Goal: Information Seeking & Learning: Learn about a topic

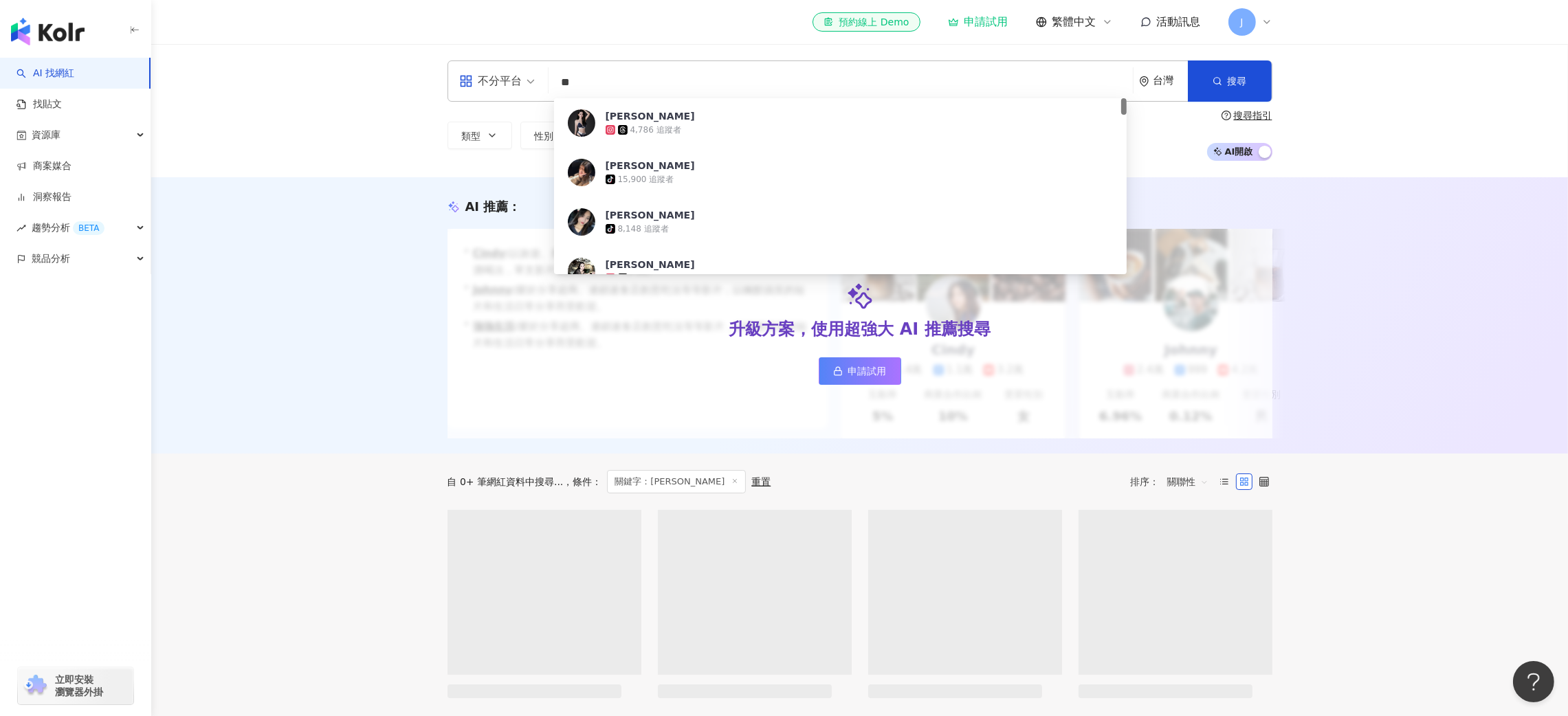
click at [1457, 362] on div "AI 推薦 ： 升級方案，使用超強大 AI 推薦搜尋 申請試用 • Cindy : 以旅遊、美食和生活風格的內容而受歡迎，最近發布了超商隱藏調酒喝法，單支影片…" at bounding box center [860, 315] width 1417 height 276
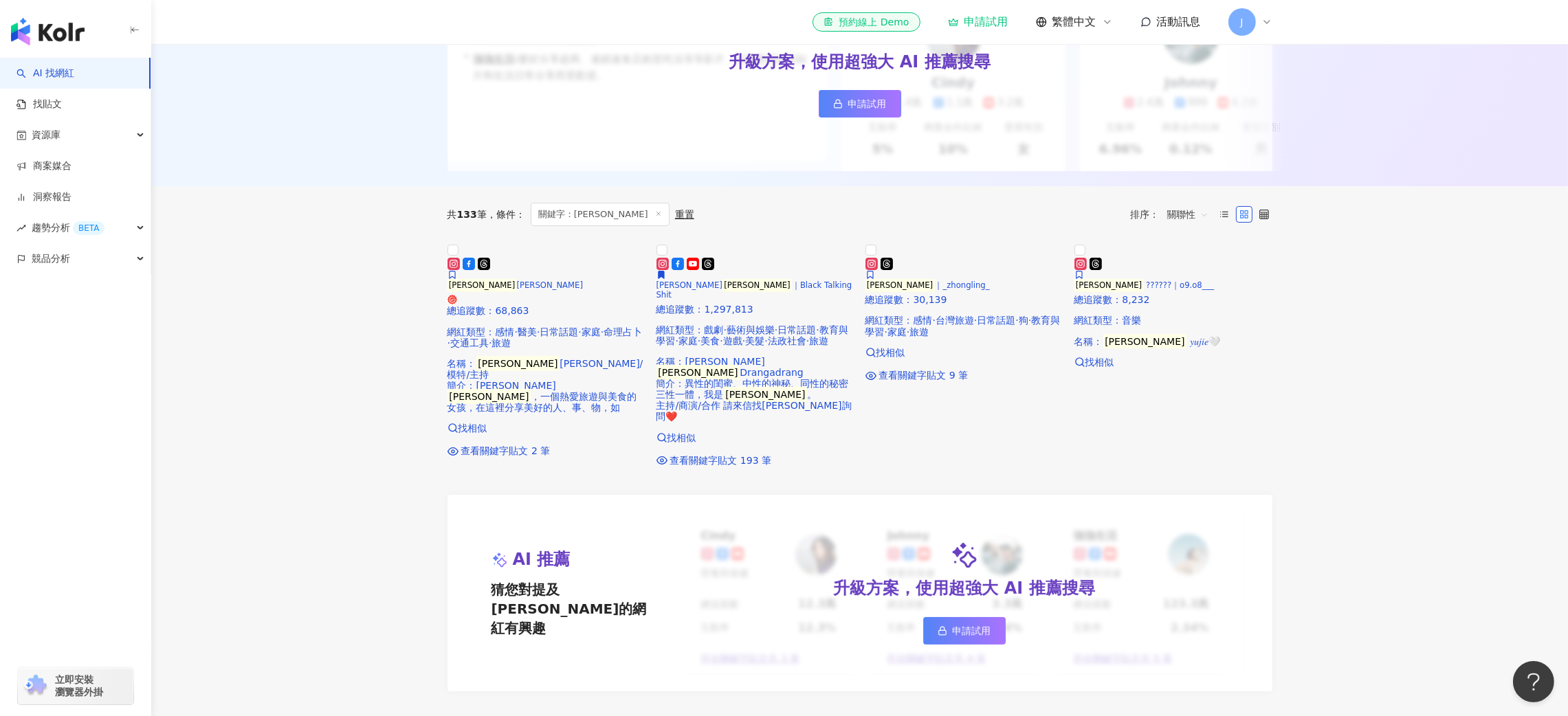
scroll to position [309, 0]
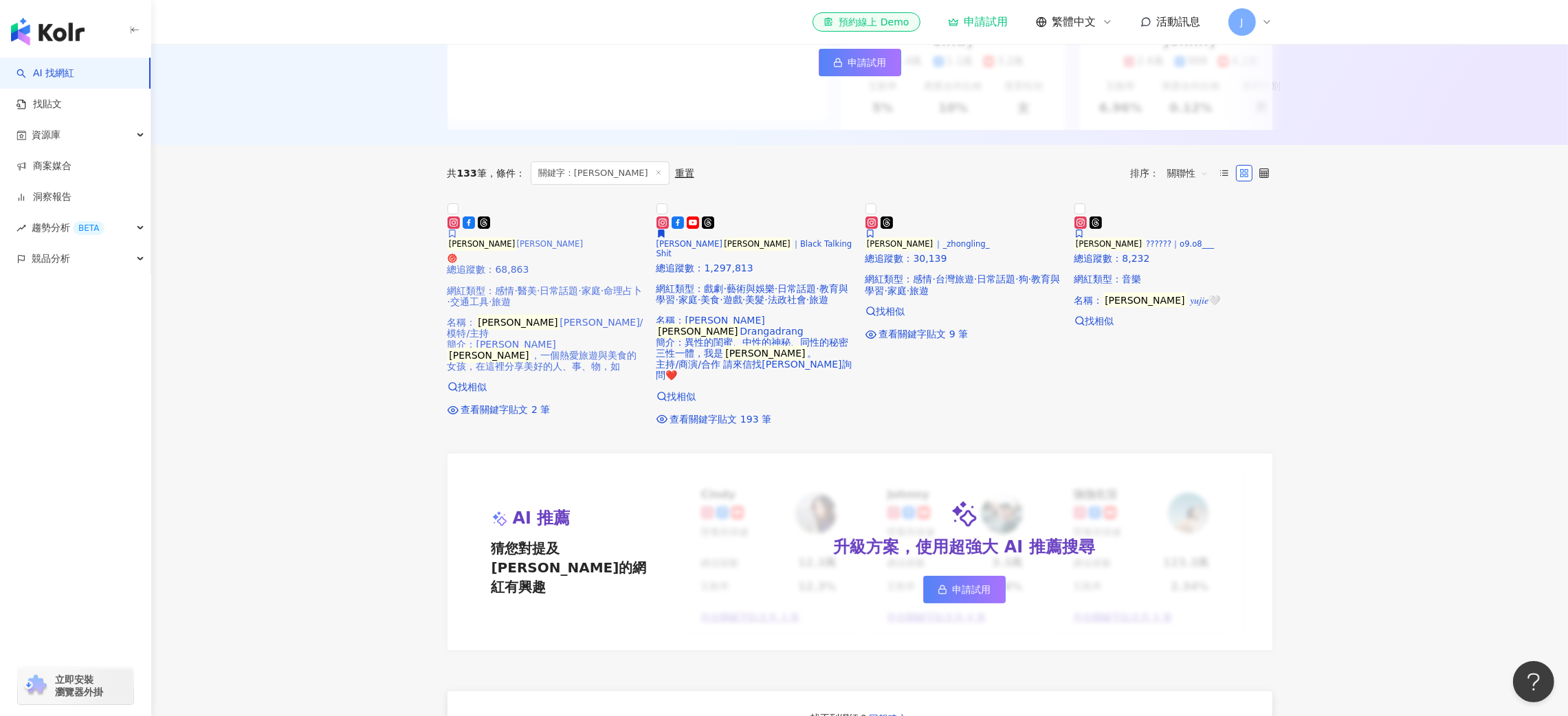
click at [447, 213] on img at bounding box center [447, 213] width 0 height 0
click at [126, 131] on div "資源庫" at bounding box center [75, 135] width 151 height 31
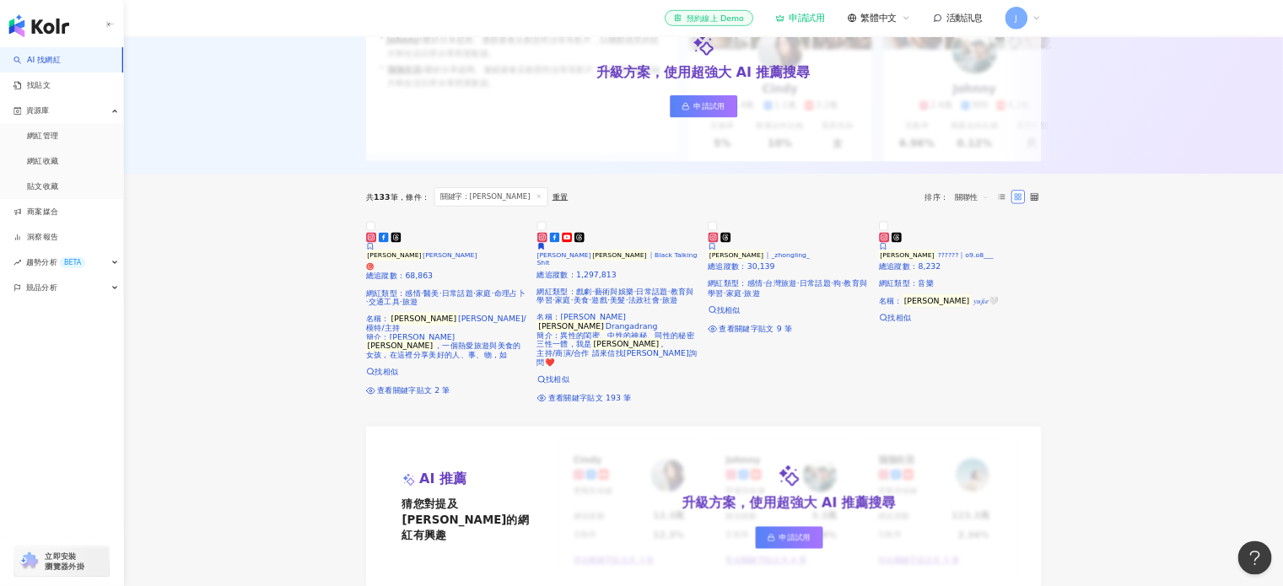
scroll to position [256, 0]
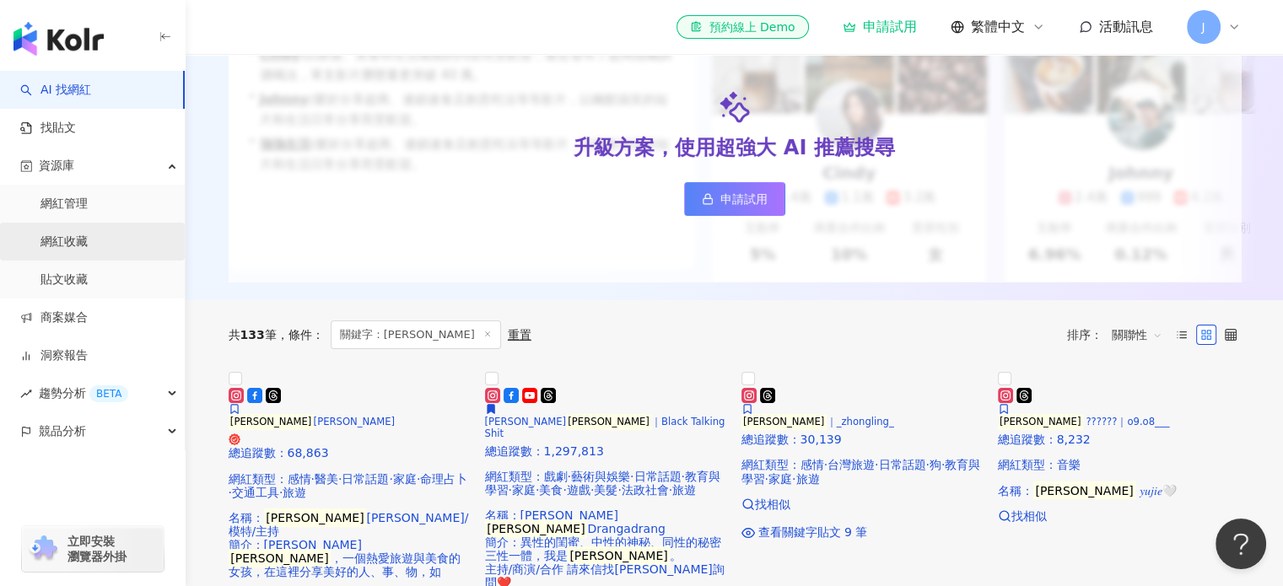
click at [67, 245] on link "網紅收藏" at bounding box center [63, 242] width 47 height 17
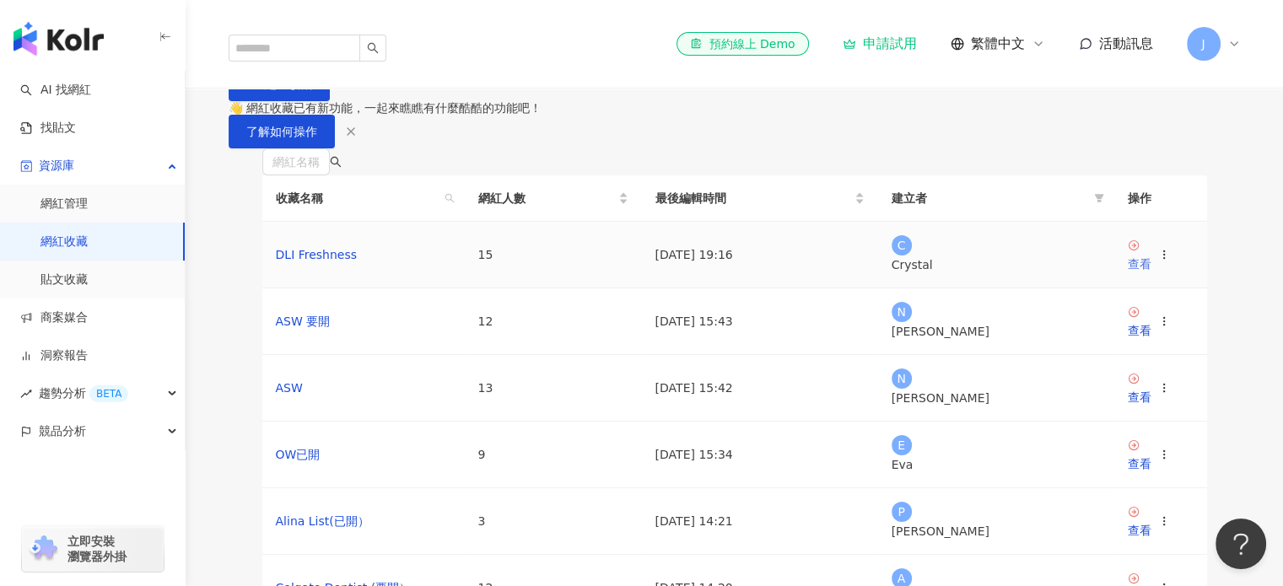
click at [1151, 273] on div "查看" at bounding box center [1140, 264] width 24 height 19
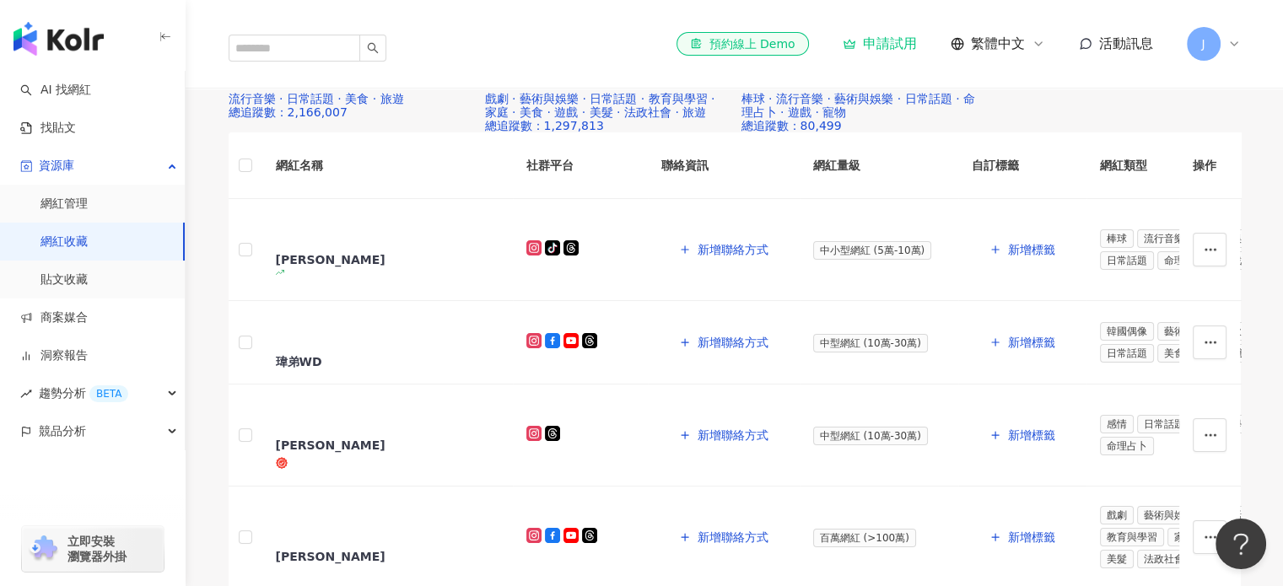
scroll to position [228, 0]
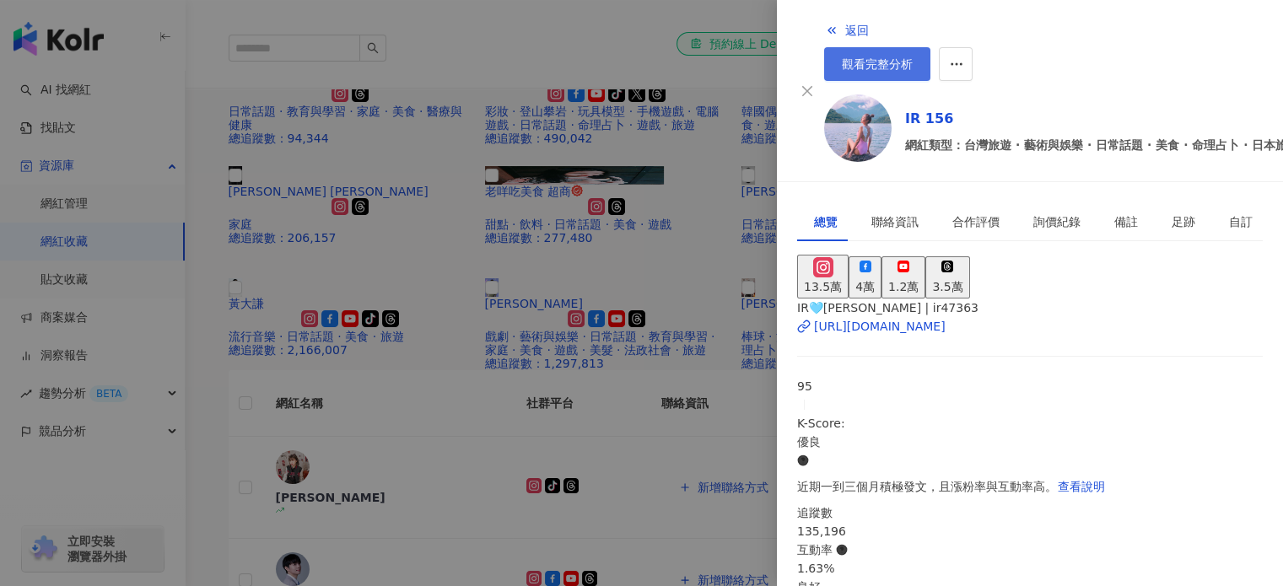
click at [930, 47] on link "觀看完整分析" at bounding box center [877, 64] width 106 height 34
